Goal: Task Accomplishment & Management: Complete application form

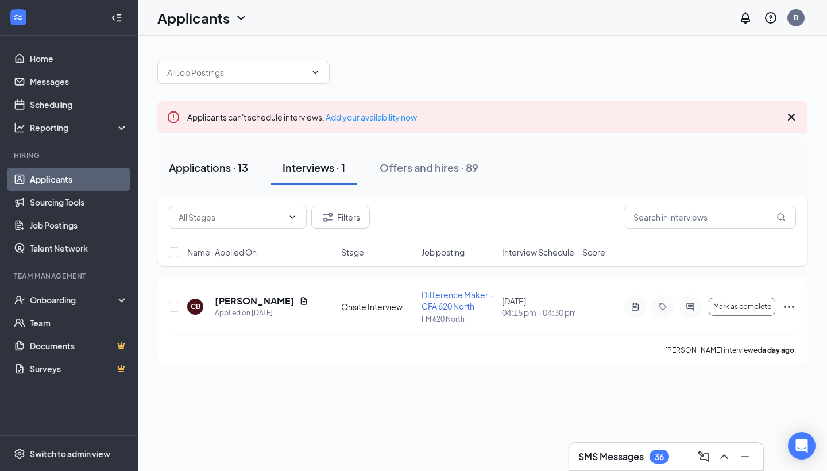
click at [222, 166] on div "Applications · 13" at bounding box center [208, 167] width 79 height 14
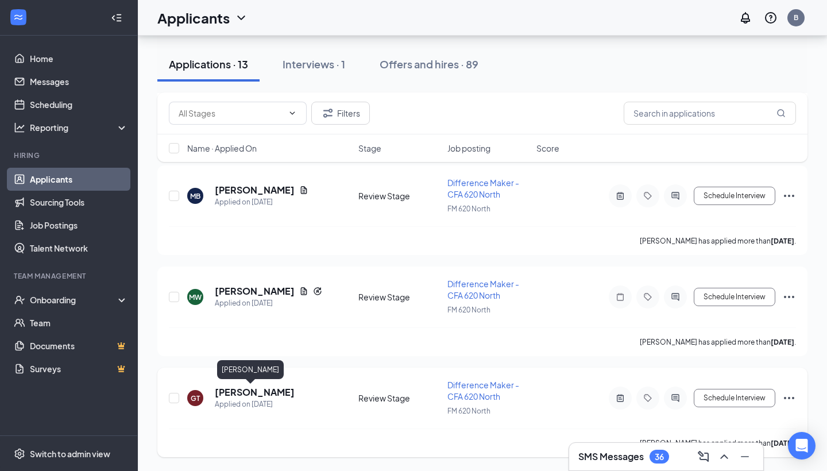
scroll to position [1123, 0]
click at [254, 392] on h5 "[PERSON_NAME]" at bounding box center [255, 392] width 80 height 13
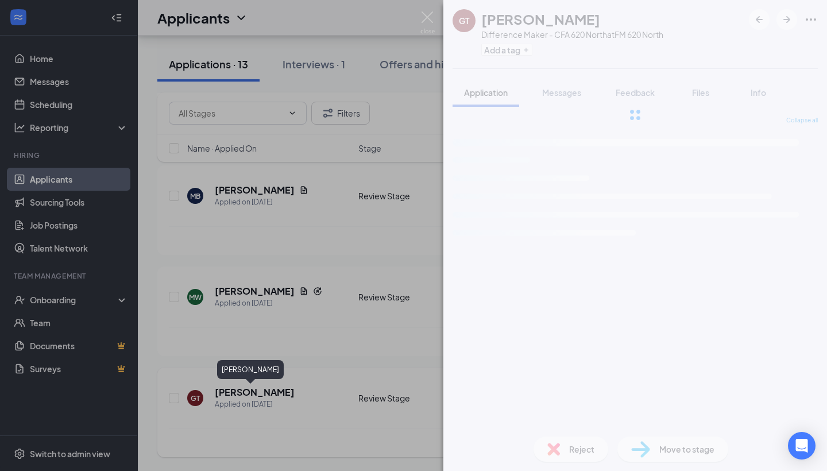
click at [254, 392] on div "GT [PERSON_NAME] Difference Maker - CFA 620 North at FM 620 North Add a tag App…" at bounding box center [413, 235] width 827 height 471
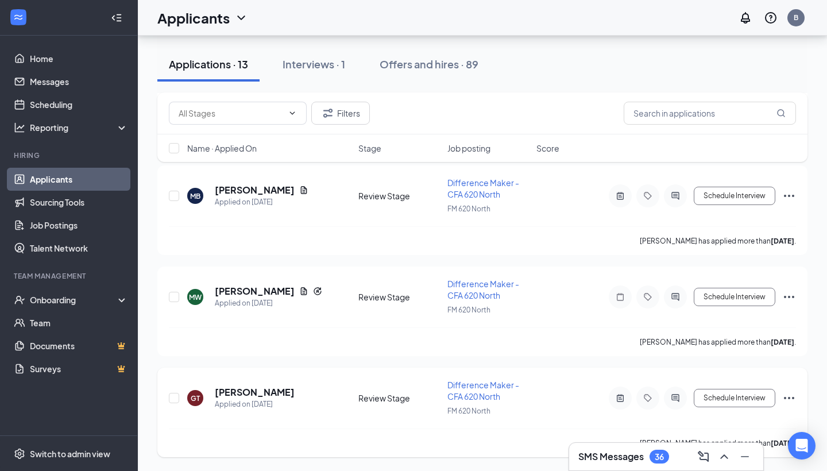
scroll to position [1123, 0]
click at [254, 392] on h5 "[PERSON_NAME]" at bounding box center [255, 392] width 80 height 13
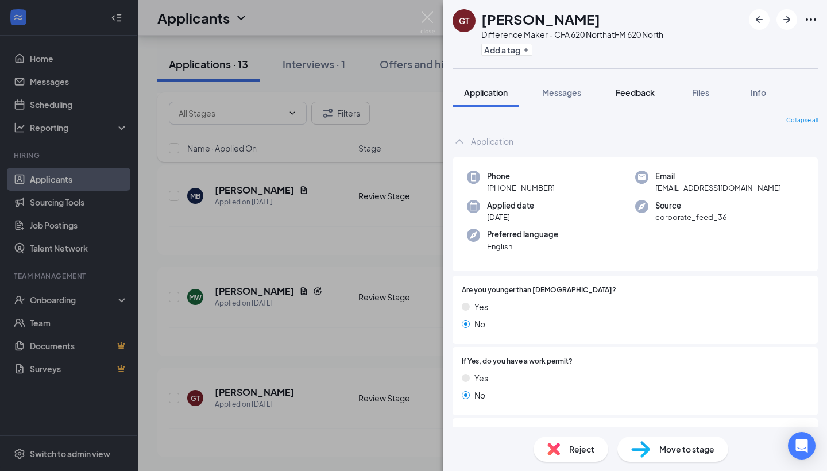
click at [639, 92] on span "Feedback" at bounding box center [635, 92] width 39 height 10
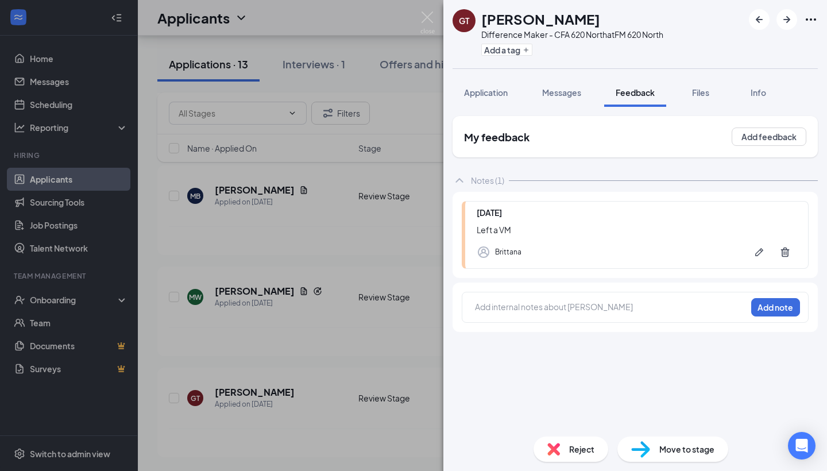
click at [348, 297] on div "GT [PERSON_NAME] Difference Maker - CFA 620 North at FM 620 North Add a tag App…" at bounding box center [413, 235] width 827 height 471
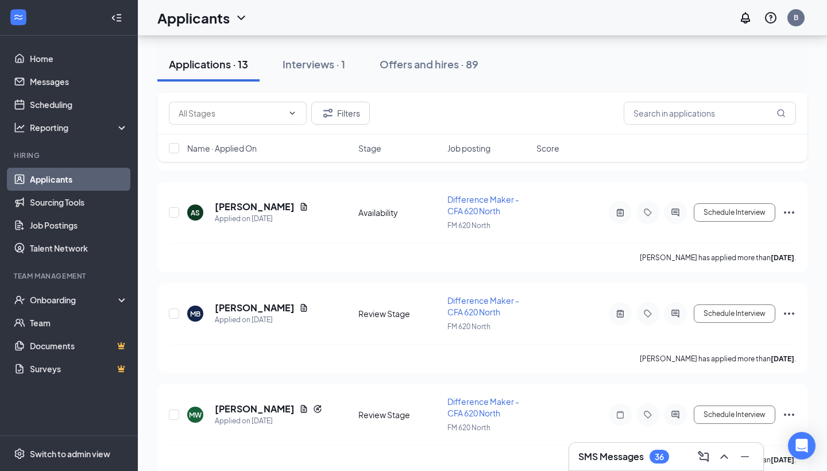
scroll to position [1005, 0]
click at [265, 211] on h5 "[PERSON_NAME]" at bounding box center [255, 206] width 80 height 13
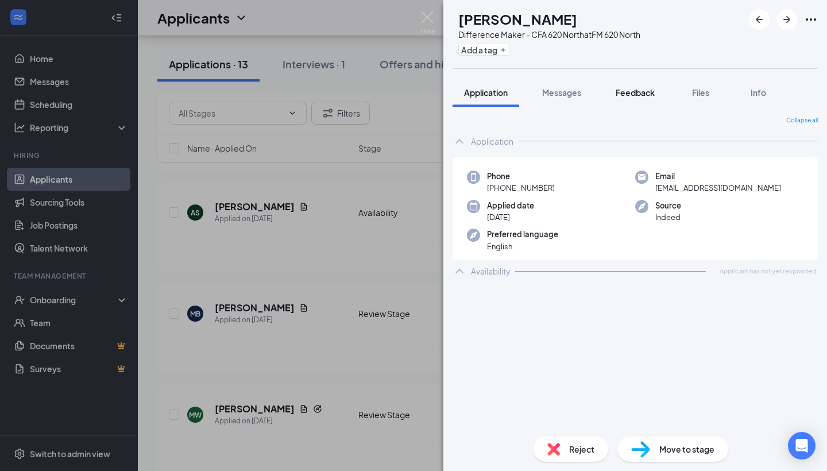
click at [644, 96] on span "Feedback" at bounding box center [635, 92] width 39 height 10
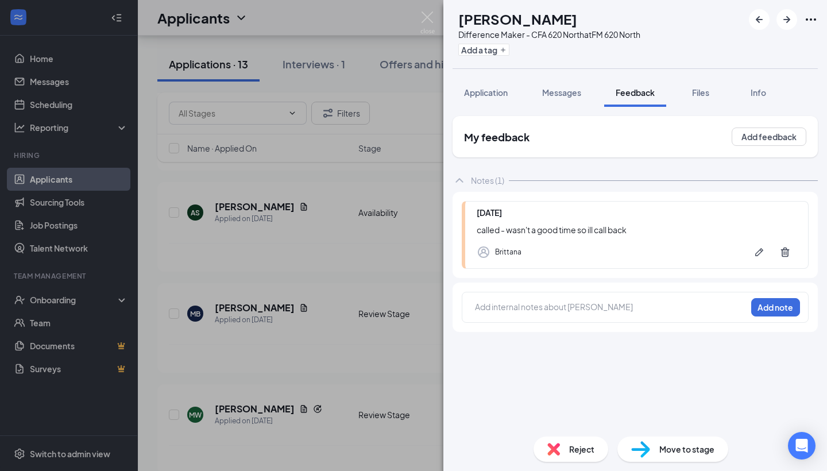
click at [314, 236] on div "AS [PERSON_NAME] Difference Maker - CFA 620 North at FM 620 North Add a tag App…" at bounding box center [413, 235] width 827 height 471
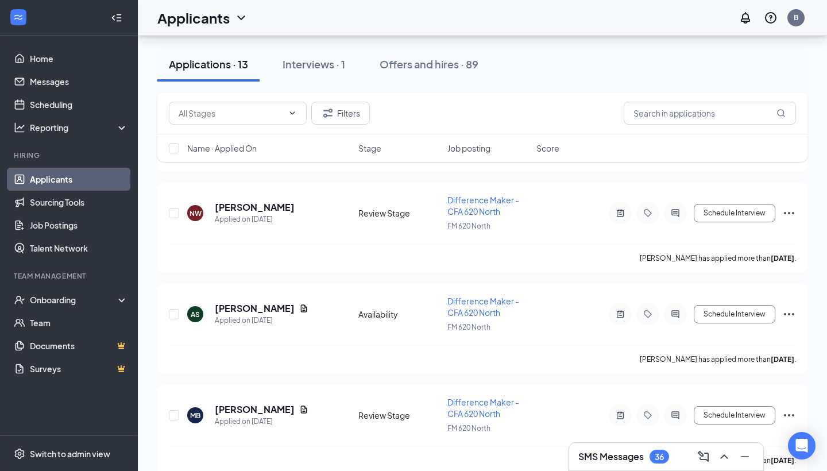
scroll to position [889, 0]
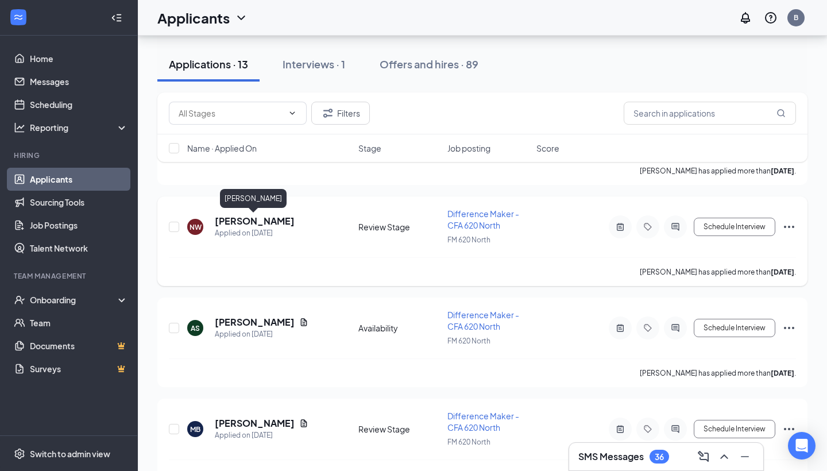
click at [227, 218] on h5 "[PERSON_NAME]" at bounding box center [255, 221] width 80 height 13
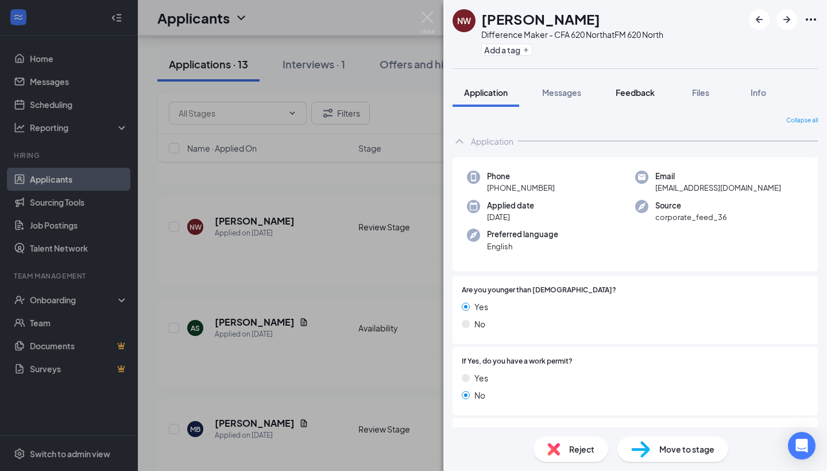
click at [624, 93] on span "Feedback" at bounding box center [635, 92] width 39 height 10
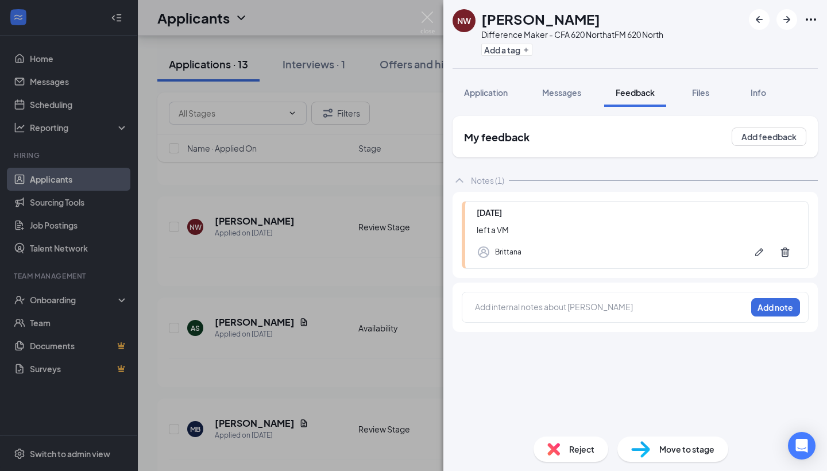
click at [316, 270] on div "NW [PERSON_NAME] Difference Maker - CFA 620 North at FM 620 North Add a tag App…" at bounding box center [413, 235] width 827 height 471
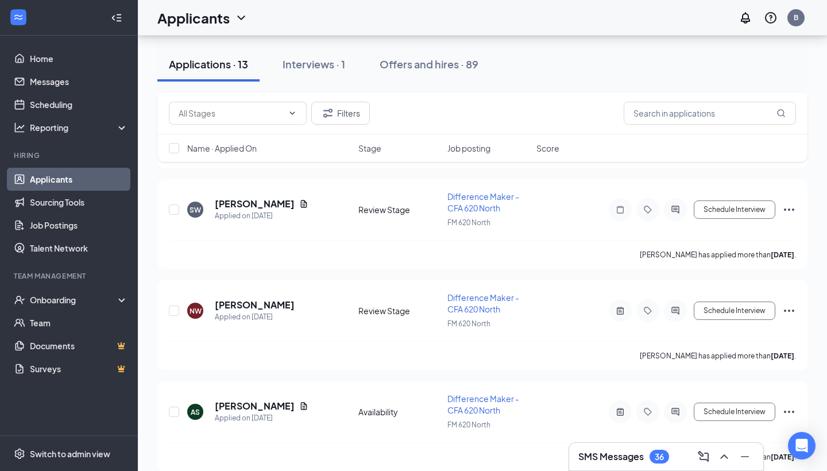
scroll to position [740, 0]
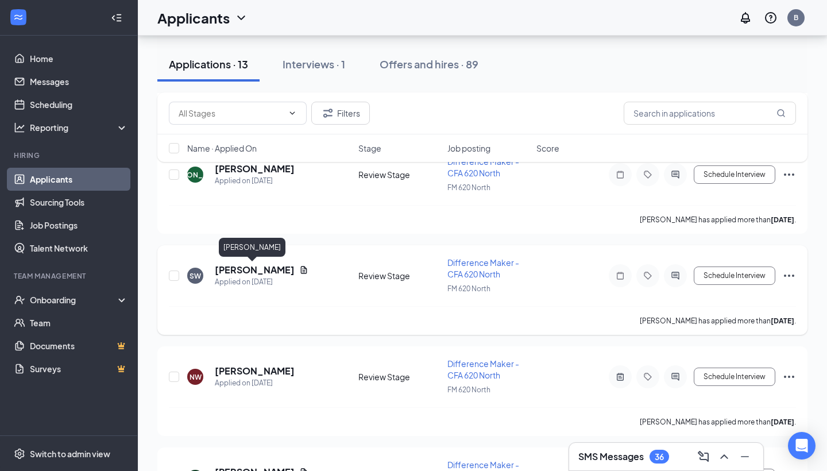
click at [258, 273] on h5 "[PERSON_NAME]" at bounding box center [255, 270] width 80 height 13
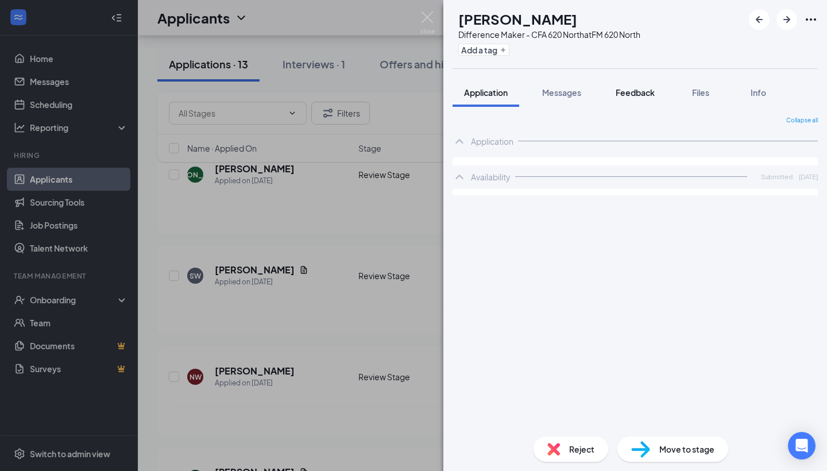
click at [637, 92] on span "Feedback" at bounding box center [635, 92] width 39 height 10
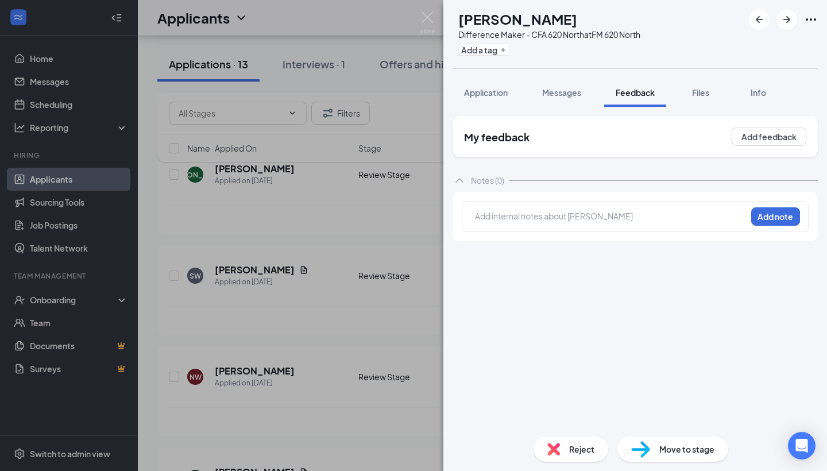
click at [346, 216] on div "SW [PERSON_NAME] Difference Maker - CFA 620 North at FM 620 North Add a tag App…" at bounding box center [413, 235] width 827 height 471
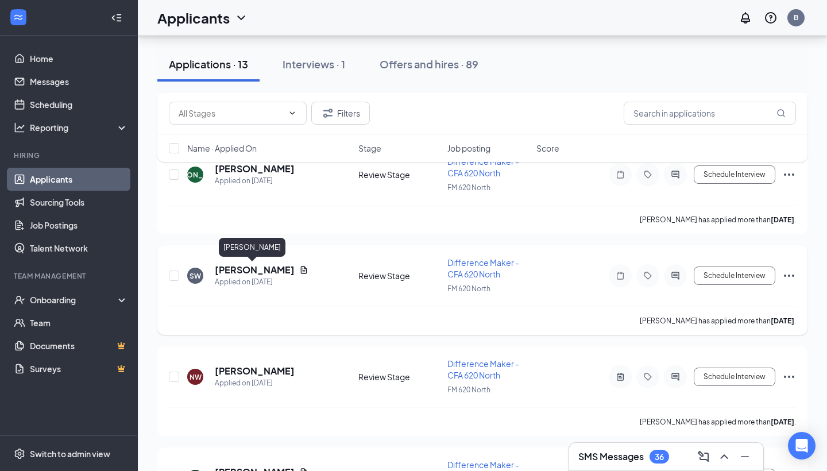
click at [248, 275] on h5 "[PERSON_NAME]" at bounding box center [255, 270] width 80 height 13
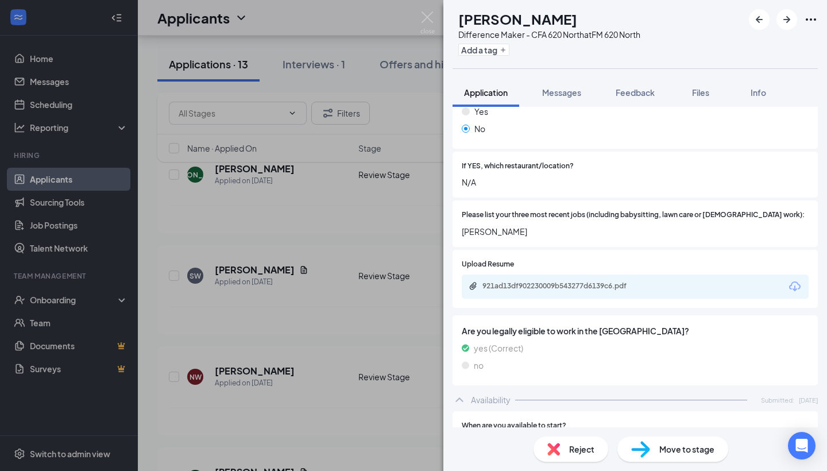
scroll to position [371, 0]
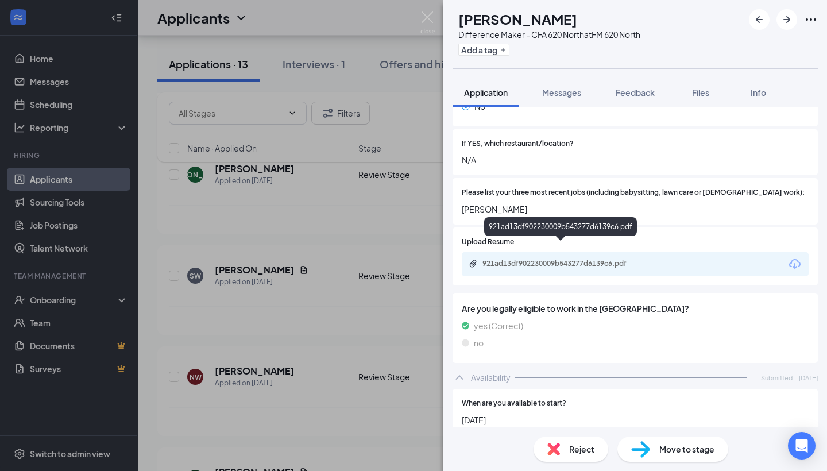
click at [546, 259] on div "921ad13df902230009b543277d6139c6.pdf" at bounding box center [562, 263] width 161 height 9
click at [335, 33] on div "SW [PERSON_NAME] Difference Maker - CFA 620 North at FM 620 North Add a tag App…" at bounding box center [413, 235] width 827 height 471
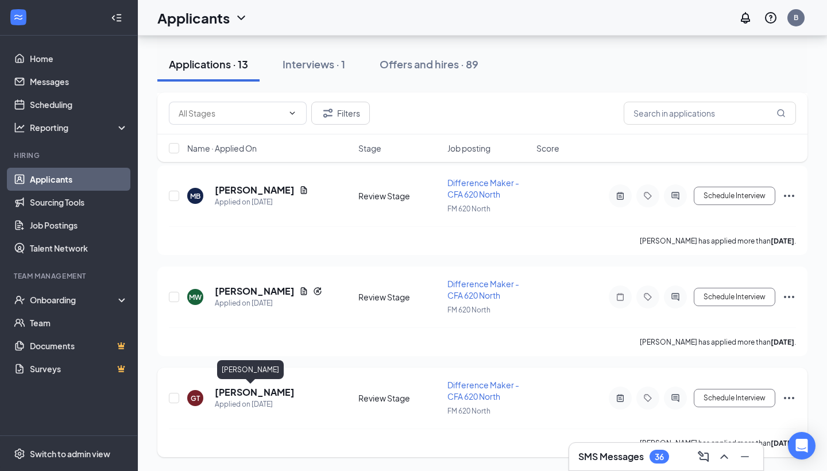
scroll to position [1123, 0]
click at [235, 394] on h5 "[PERSON_NAME]" at bounding box center [255, 392] width 80 height 13
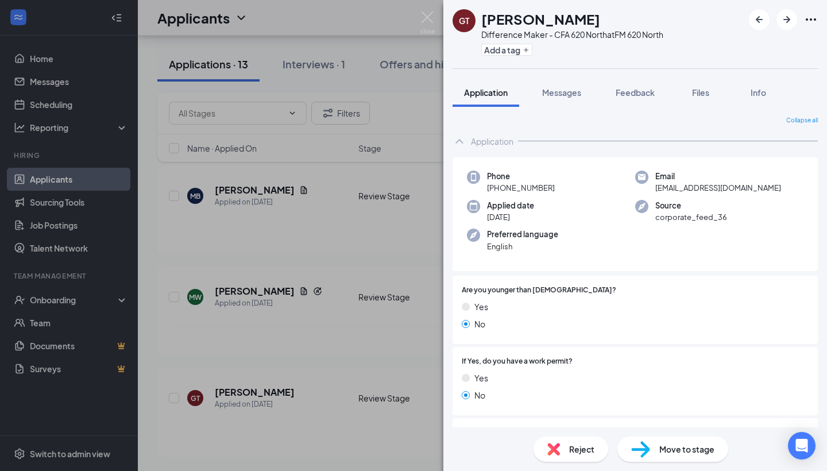
drag, startPoint x: 322, startPoint y: 2, endPoint x: 580, endPoint y: 138, distance: 292.5
click at [580, 138] on div "Application" at bounding box center [634, 141] width 365 height 23
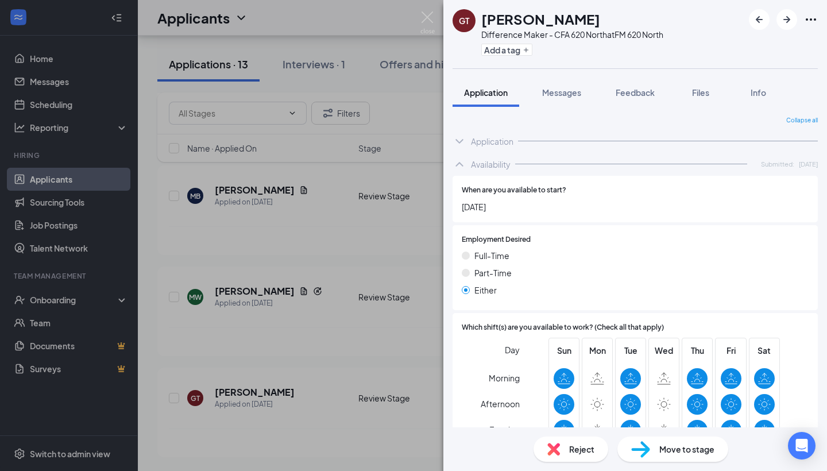
click at [386, 210] on div "GT [PERSON_NAME] Difference Maker - CFA 620 North at FM 620 North Add a tag App…" at bounding box center [413, 235] width 827 height 471
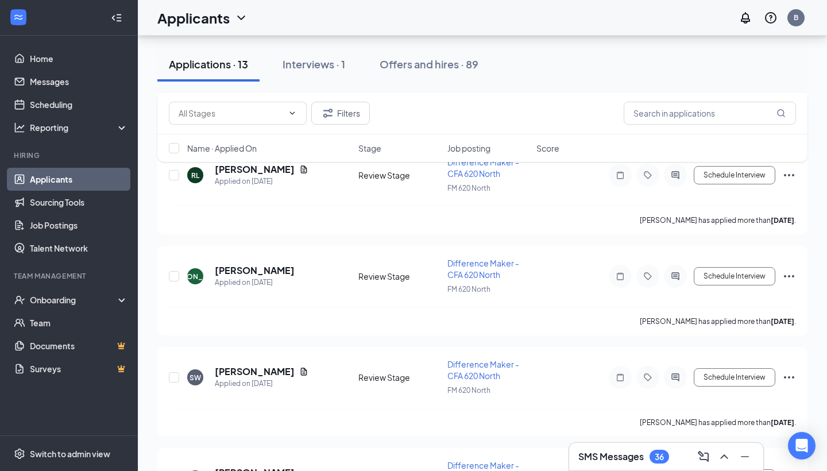
scroll to position [629, 0]
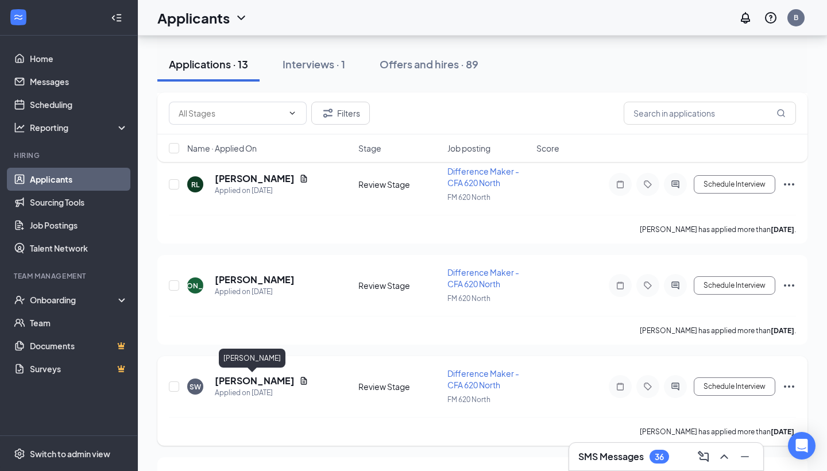
click at [246, 380] on h5 "[PERSON_NAME]" at bounding box center [255, 380] width 80 height 13
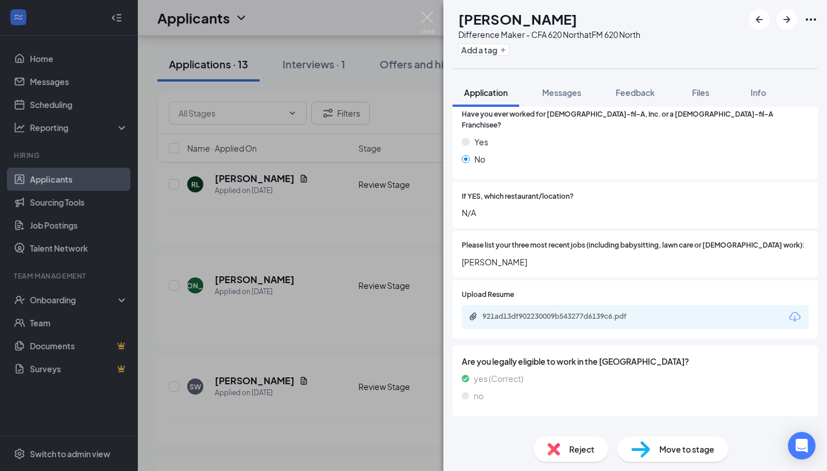
scroll to position [321, 0]
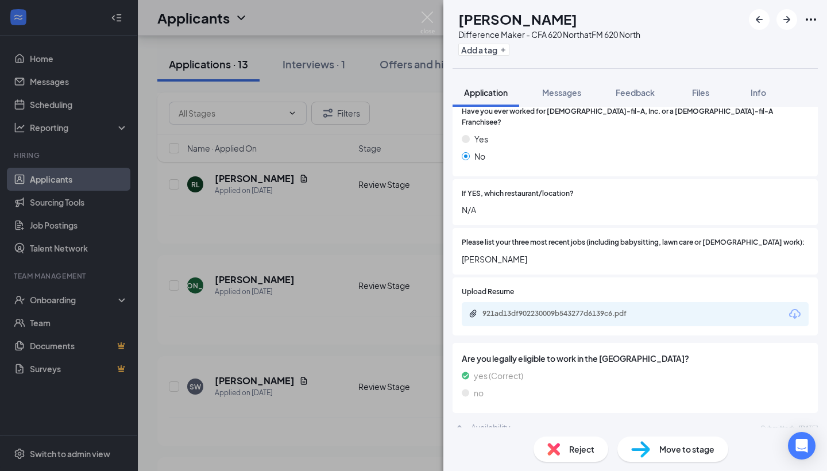
click at [565, 309] on div "921ad13df902230009b543277d6139c6.pdf" at bounding box center [562, 313] width 161 height 9
click at [637, 89] on span "Feedback" at bounding box center [635, 92] width 39 height 10
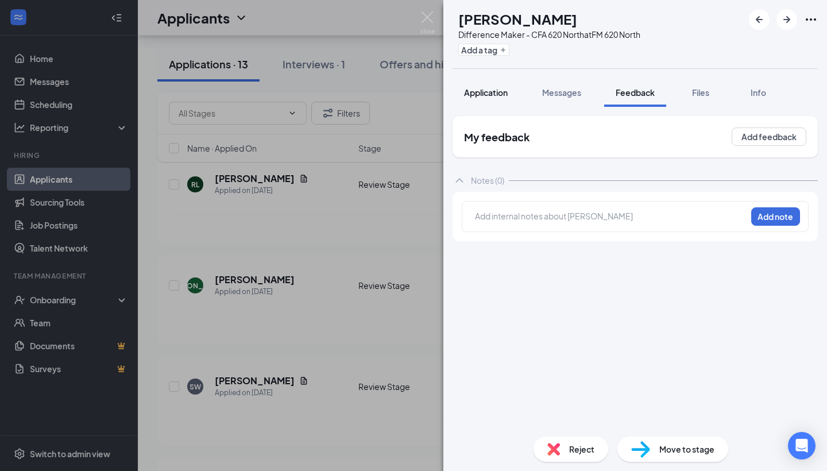
click at [483, 90] on span "Application" at bounding box center [486, 92] width 44 height 10
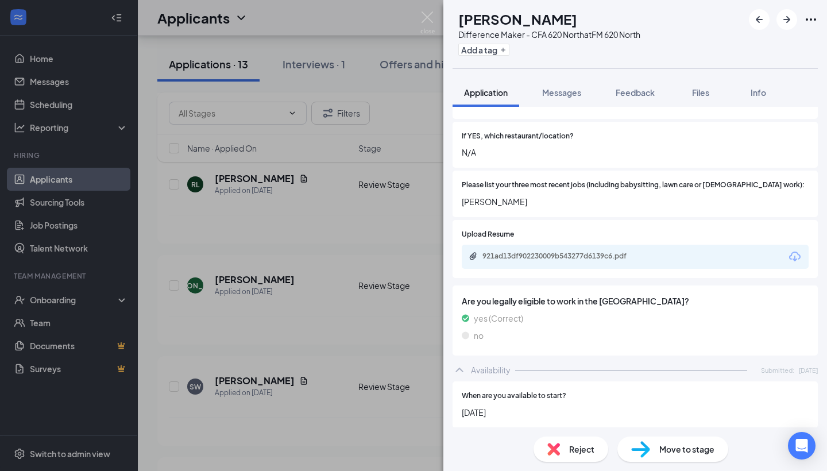
scroll to position [491, 0]
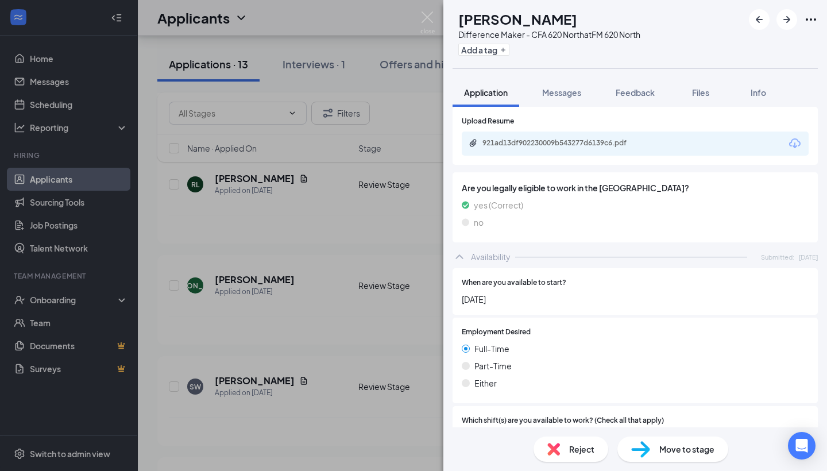
click at [559, 138] on div "921ad13df902230009b543277d6139c6.pdf" at bounding box center [562, 142] width 161 height 9
click at [643, 245] on div "Availability Submitted: [DATE]" at bounding box center [634, 256] width 365 height 23
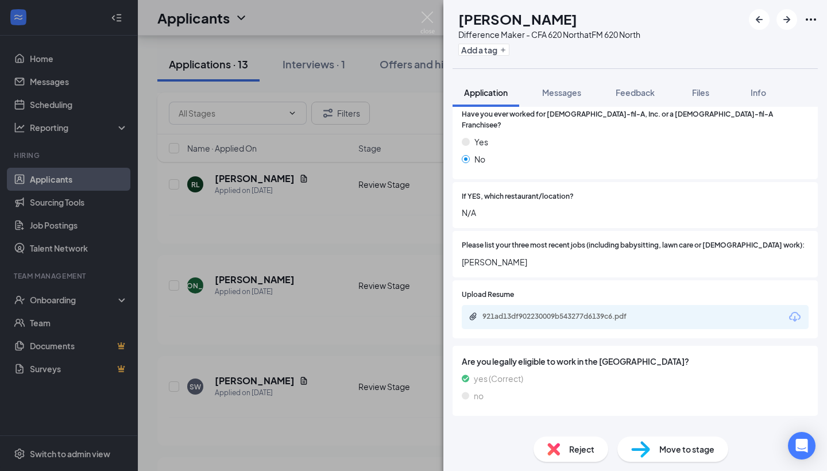
scroll to position [317, 0]
click at [490, 425] on div "Availability" at bounding box center [491, 430] width 40 height 11
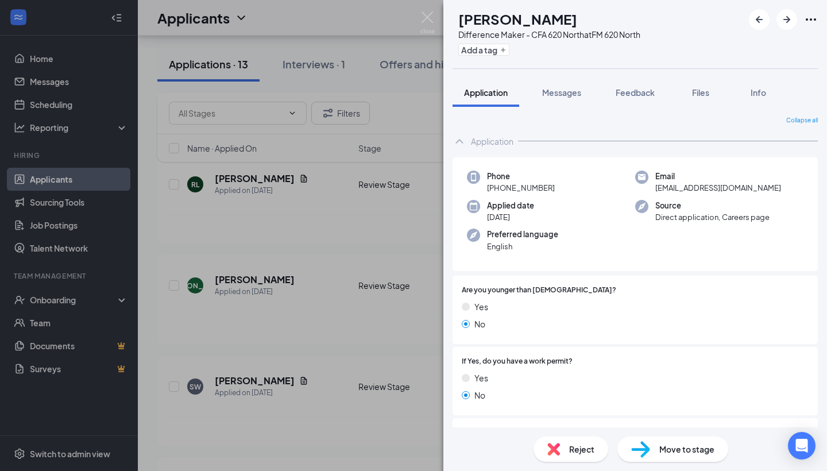
scroll to position [0, 0]
click at [630, 93] on span "Feedback" at bounding box center [635, 92] width 39 height 10
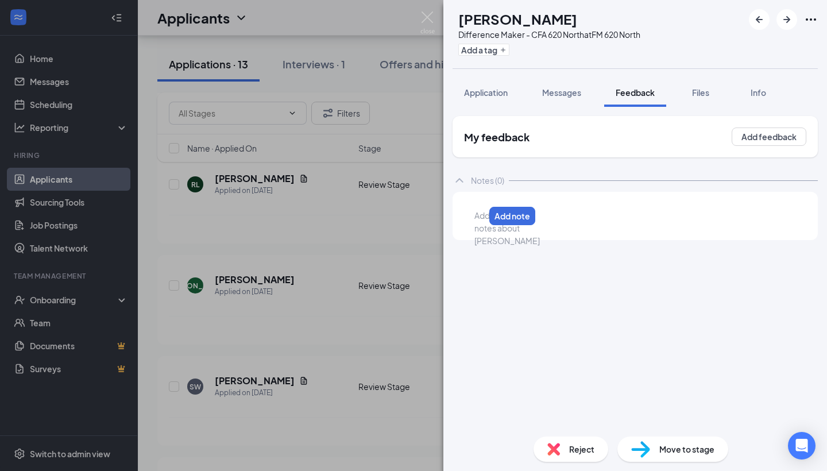
click at [484, 218] on div at bounding box center [479, 216] width 9 height 12
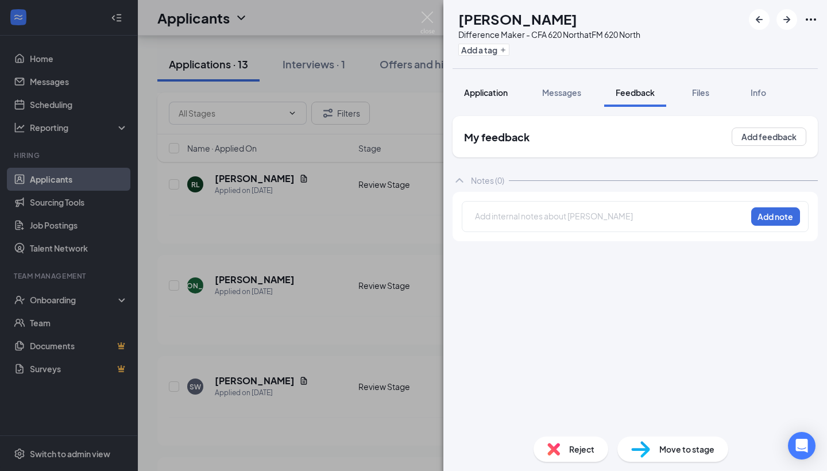
click at [499, 90] on span "Application" at bounding box center [486, 92] width 44 height 10
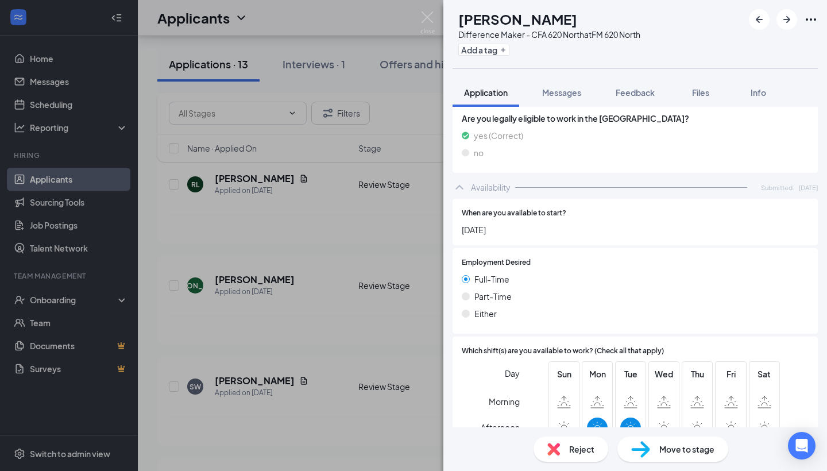
scroll to position [568, 0]
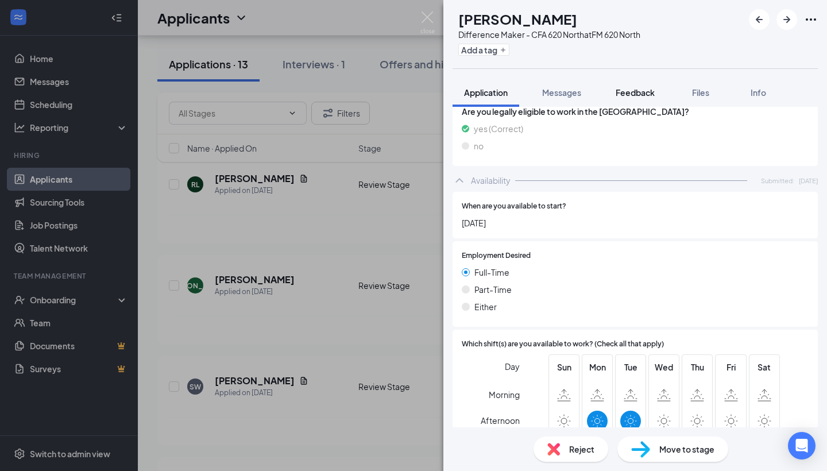
click at [641, 94] on span "Feedback" at bounding box center [635, 92] width 39 height 10
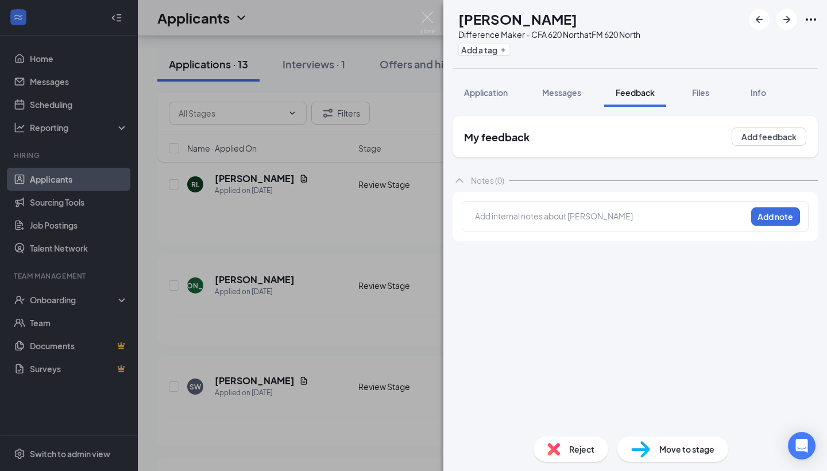
click at [535, 215] on div at bounding box center [610, 216] width 270 height 12
click at [492, 91] on span "Application" at bounding box center [486, 92] width 44 height 10
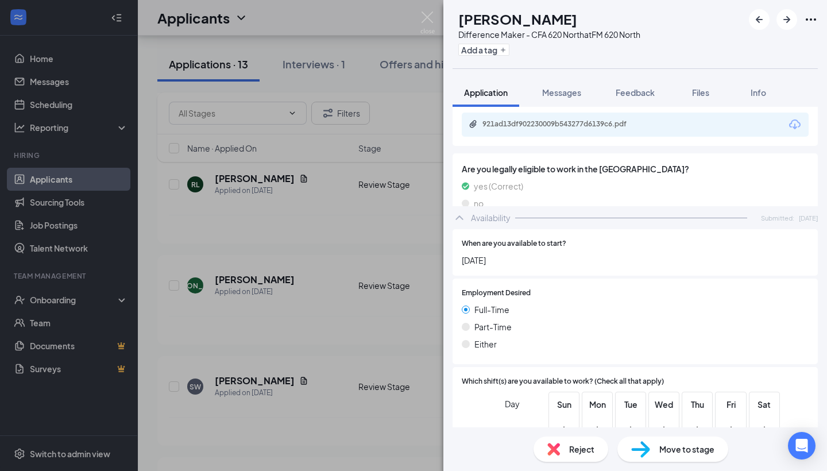
scroll to position [602, 0]
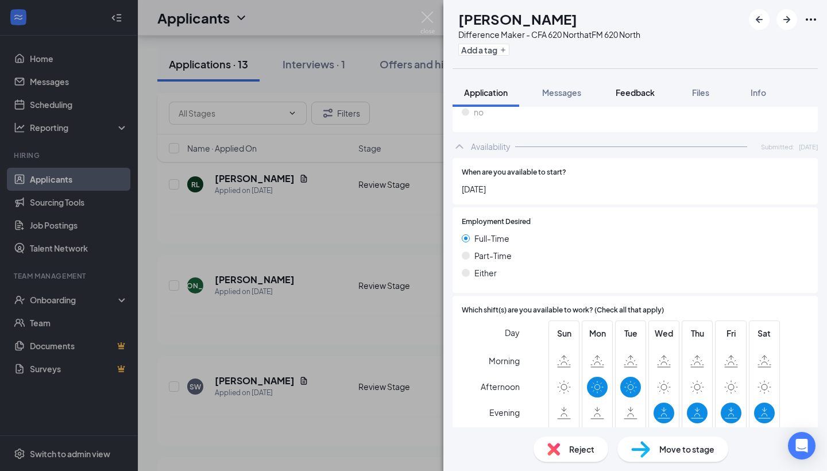
click at [655, 101] on button "Feedback" at bounding box center [635, 92] width 62 height 29
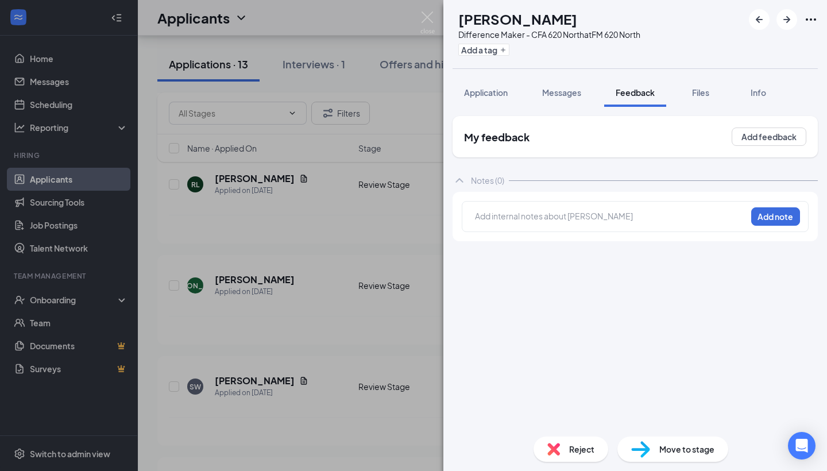
click at [578, 222] on div at bounding box center [610, 216] width 270 height 12
click at [474, 215] on div "anytime after 3pm or at 3pm M-S: Add note" at bounding box center [635, 221] width 347 height 40
click at [478, 215] on span "anytime after 3pm or at 3pm" at bounding box center [528, 216] width 106 height 10
click at [475, 230] on div "anytime after 3pm or at 3pm M-S:" at bounding box center [611, 222] width 272 height 25
click at [475, 229] on div "anytime after 3pm or at 3pm M-S:" at bounding box center [611, 222] width 272 height 25
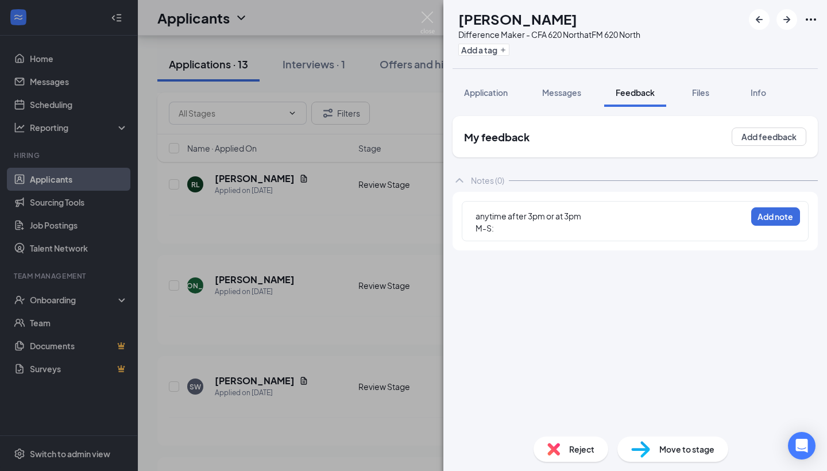
click at [475, 233] on div "anytime after 3pm or at 3pm M-S:" at bounding box center [611, 222] width 272 height 25
click at [475, 227] on div "anytime after 3pm or at 3pm M-S:" at bounding box center [611, 222] width 272 height 25
click at [481, 231] on span "M-S:" at bounding box center [484, 228] width 18 height 10
click at [511, 229] on div "F: M-S:" at bounding box center [532, 228] width 115 height 12
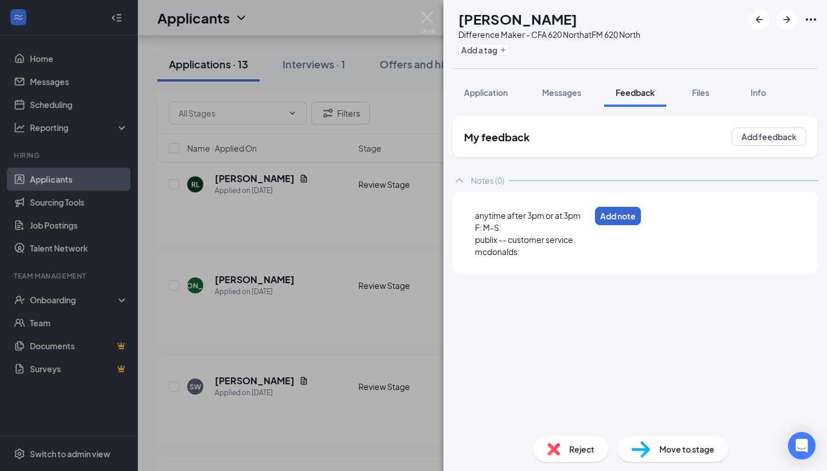
click at [641, 212] on button "Add note" at bounding box center [618, 216] width 46 height 18
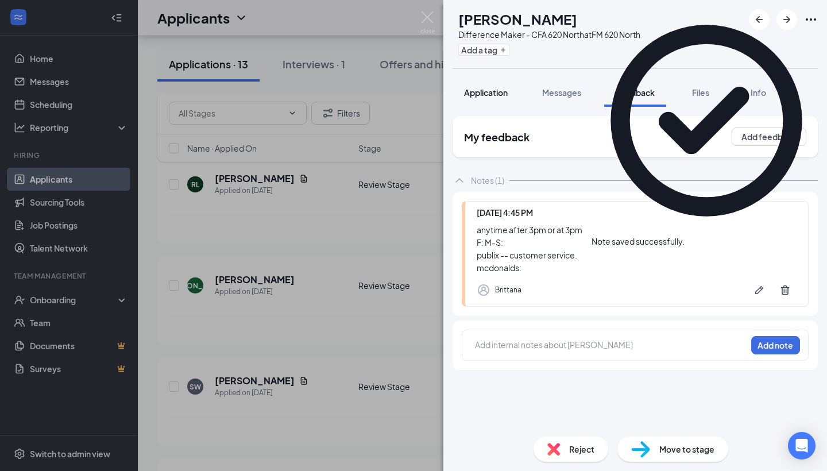
click at [483, 88] on span "Application" at bounding box center [486, 92] width 44 height 10
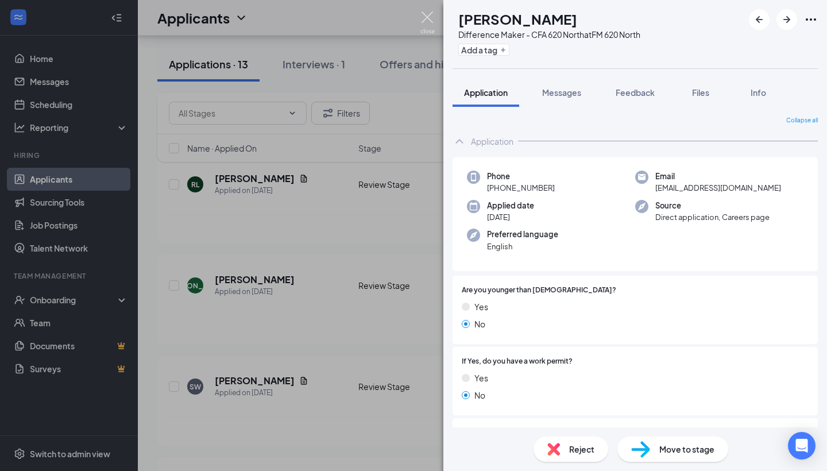
click at [427, 16] on img at bounding box center [427, 22] width 14 height 22
